Goal: Use online tool/utility: Use online tool/utility

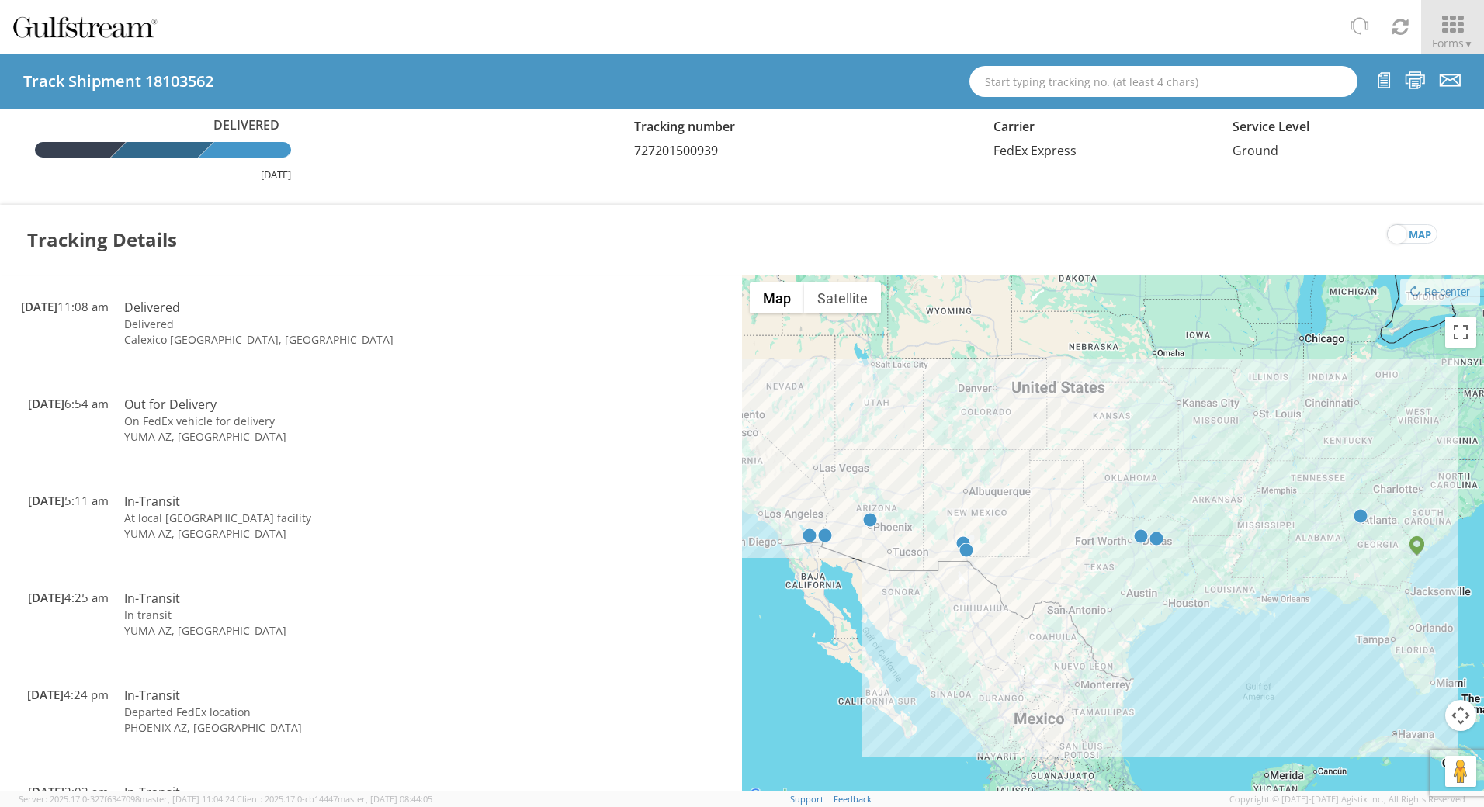
click at [1457, 24] on icon at bounding box center [1453, 25] width 72 height 22
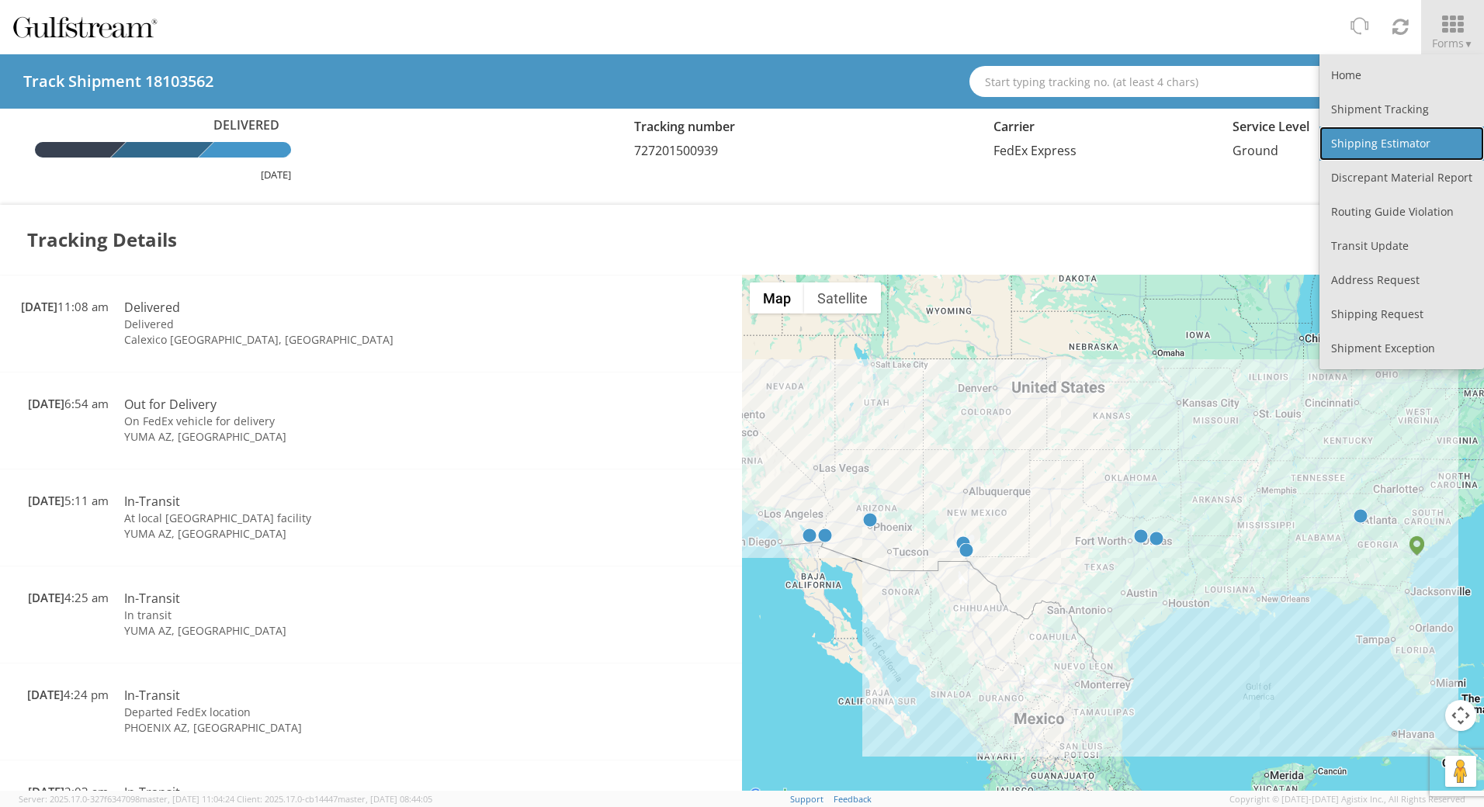
click at [1405, 148] on link "Shipping Estimator" at bounding box center [1402, 144] width 165 height 34
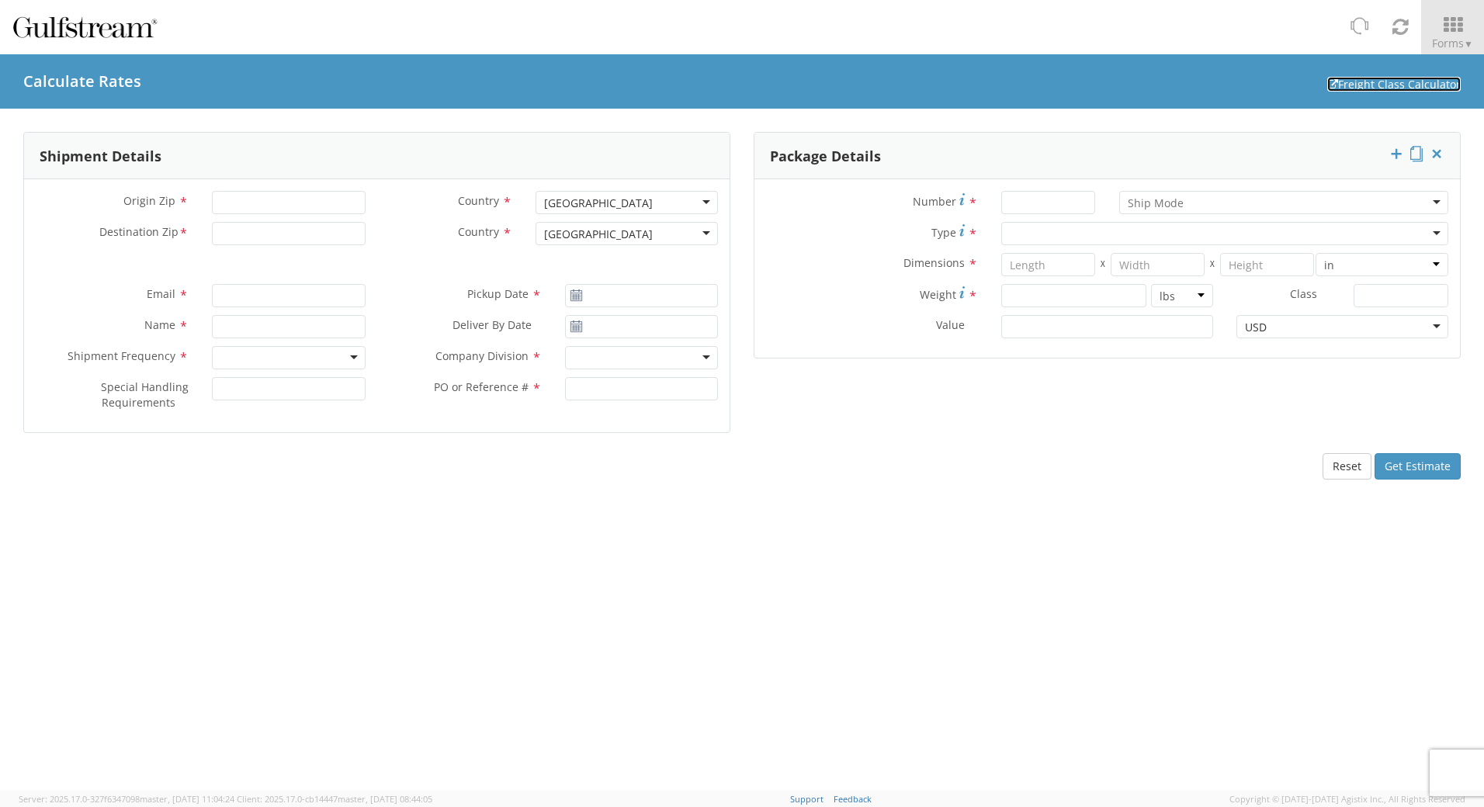
click at [1439, 83] on link "Freight Class Calculator" at bounding box center [1395, 84] width 134 height 15
